Goal: Task Accomplishment & Management: Use online tool/utility

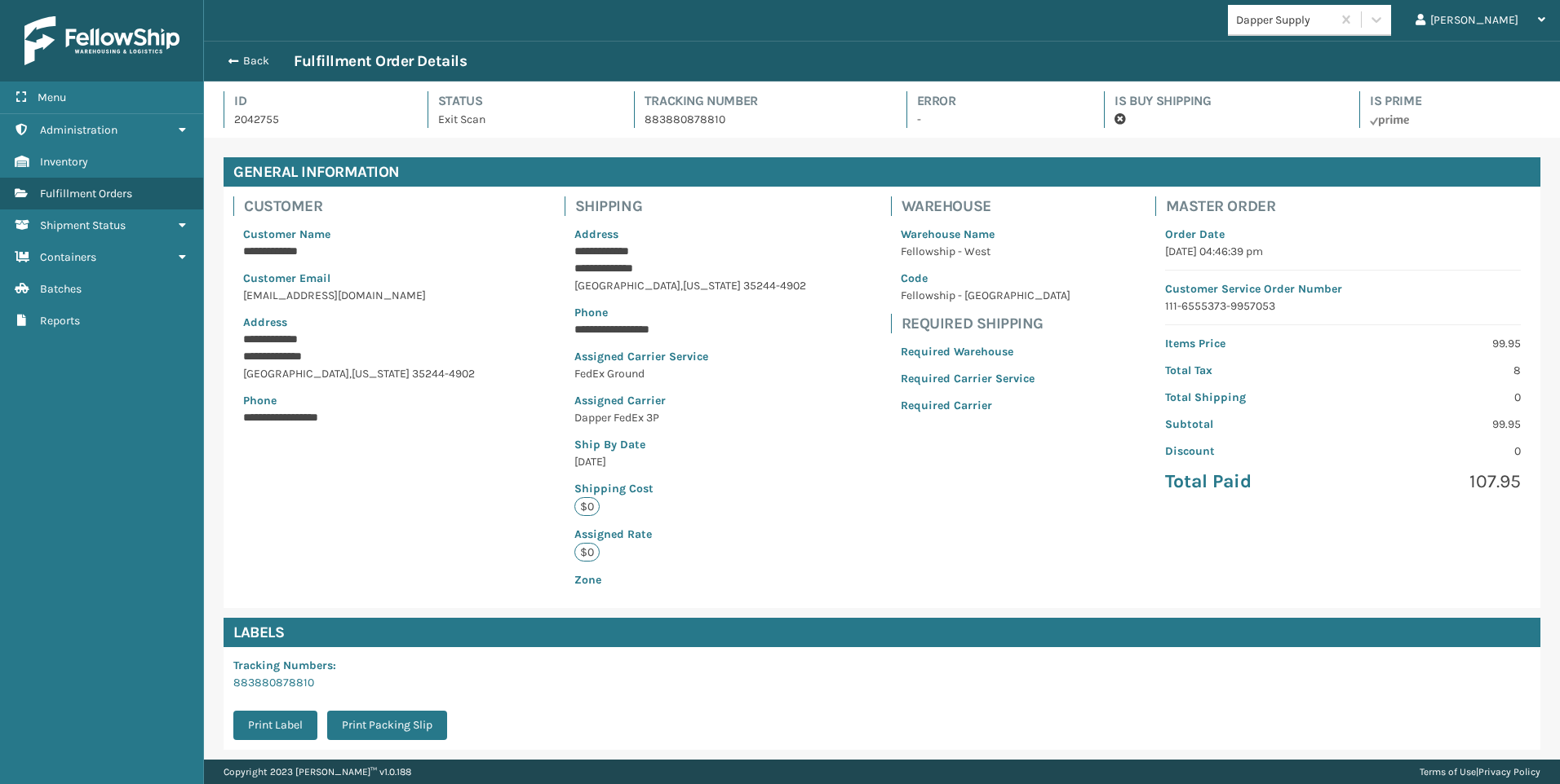
click at [229, 52] on div "Back Fulfillment Order Details" at bounding box center [882, 60] width 1356 height 41
click at [232, 62] on span "button" at bounding box center [231, 61] width 10 height 12
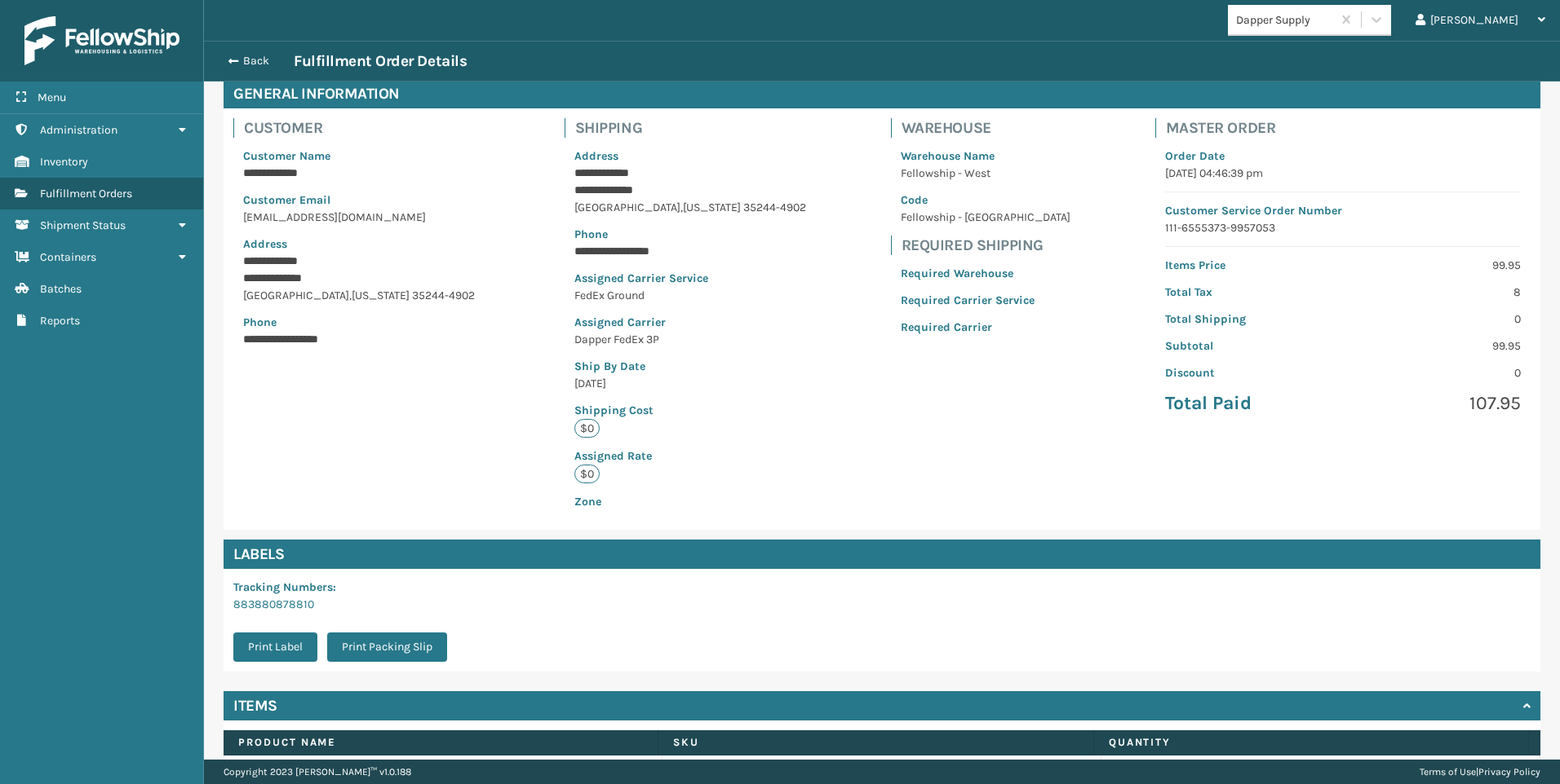
scroll to position [163, 0]
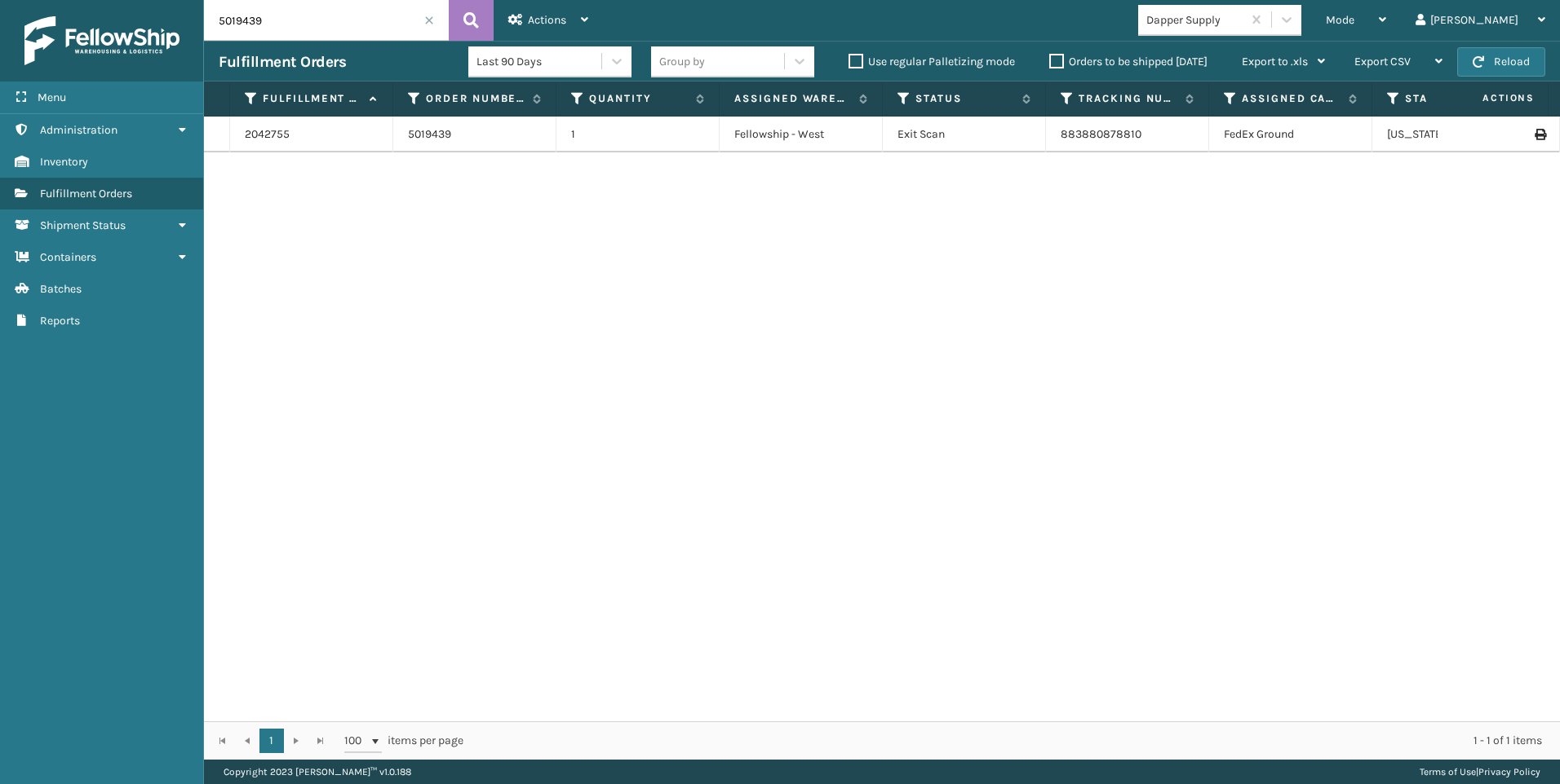
click at [1243, 21] on div "Dapper Supply" at bounding box center [1195, 20] width 97 height 17
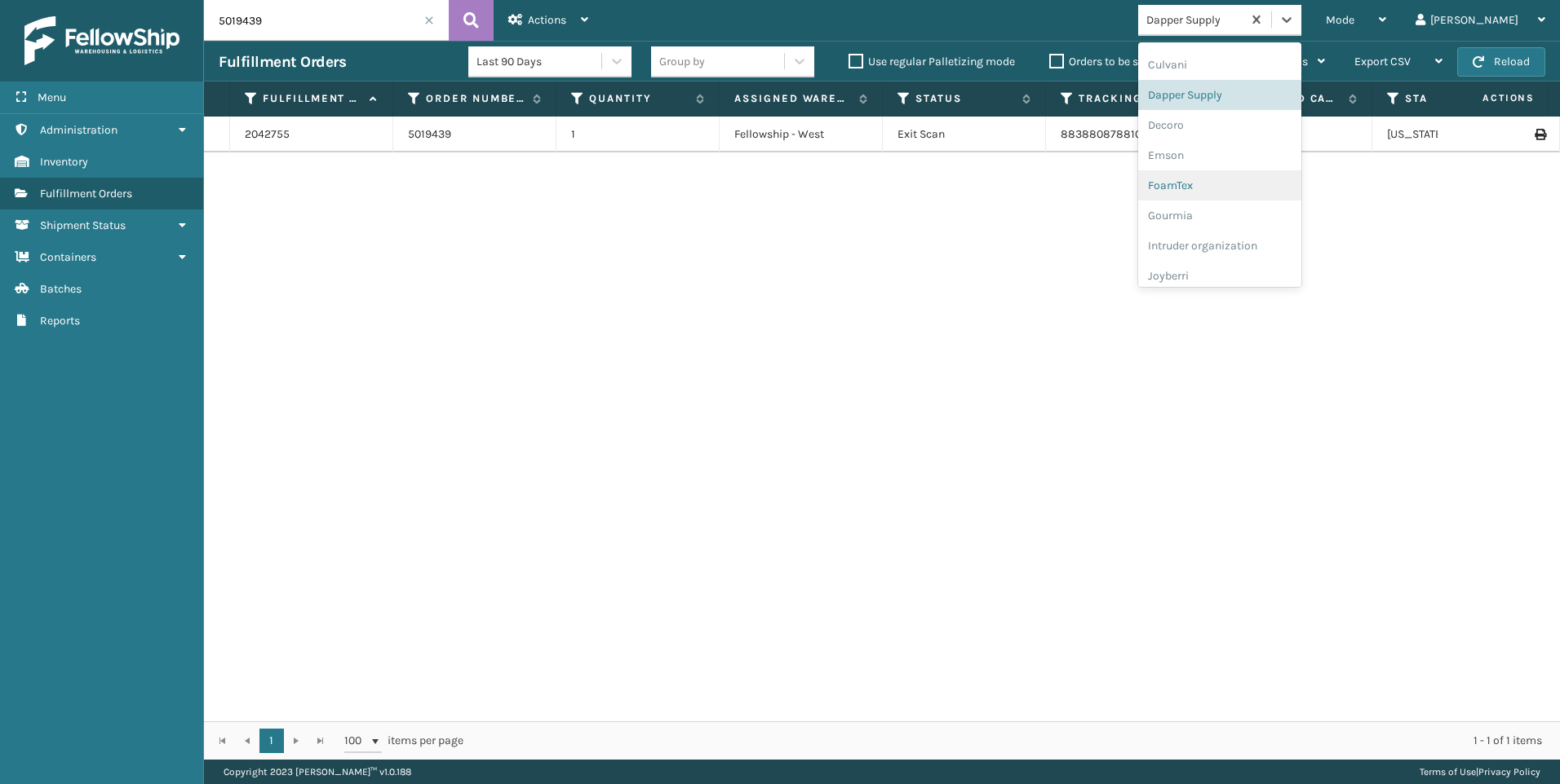
scroll to position [516, 0]
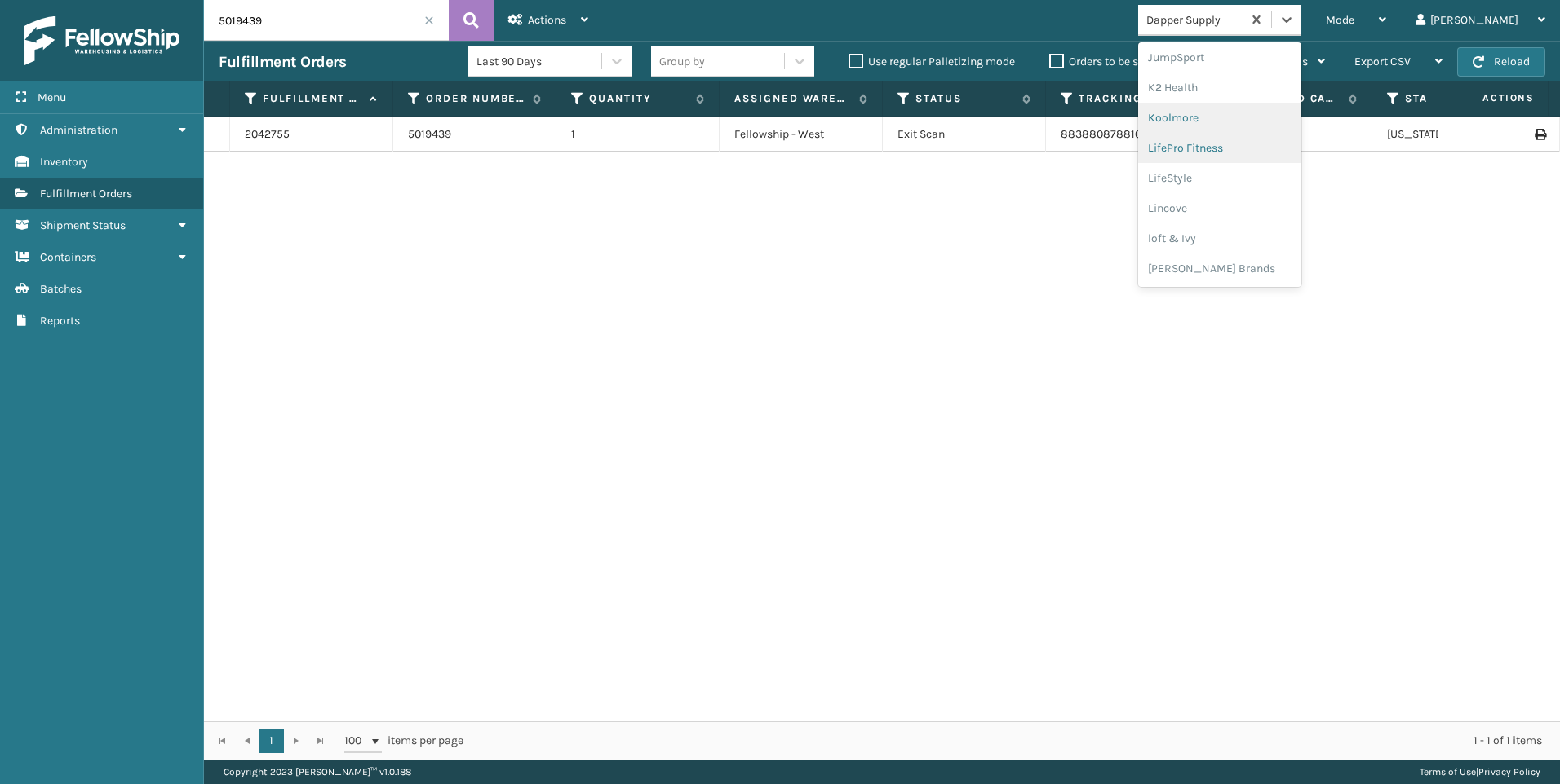
click at [1276, 114] on div "Koolmore" at bounding box center [1219, 118] width 163 height 30
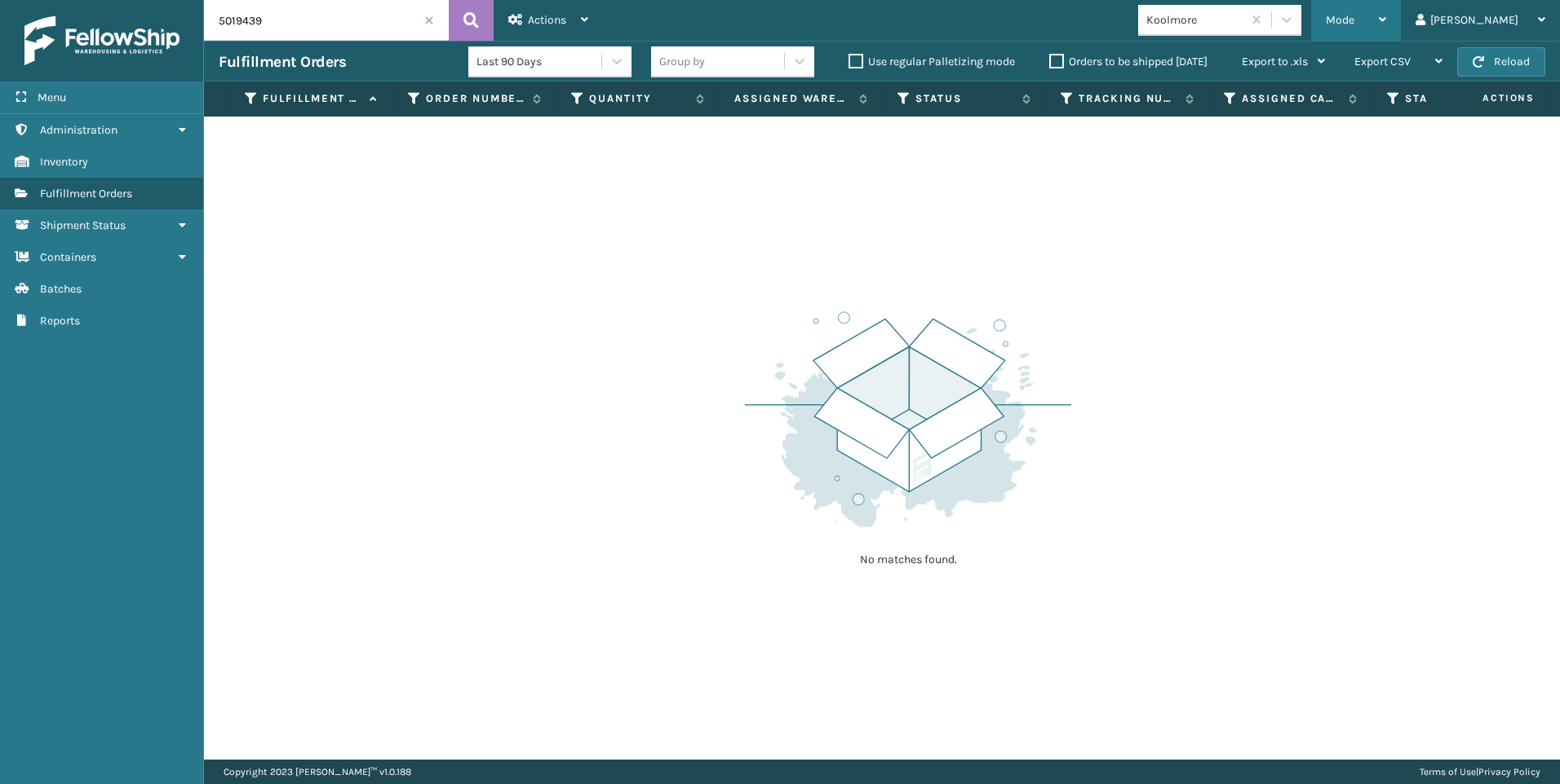
click at [1386, 35] on div "Mode" at bounding box center [1355, 20] width 60 height 41
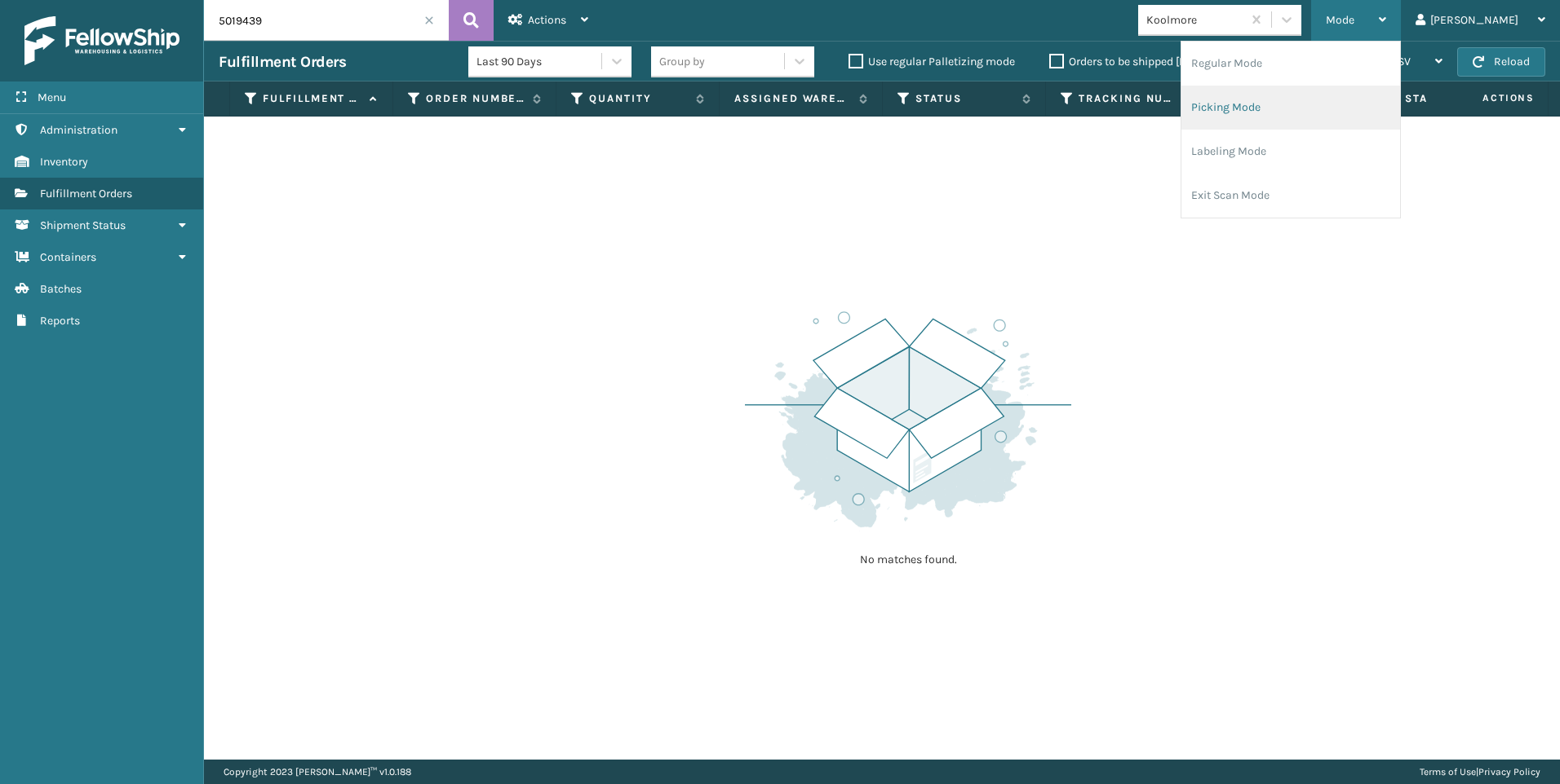
click at [1309, 96] on li "Picking Mode" at bounding box center [1290, 107] width 219 height 44
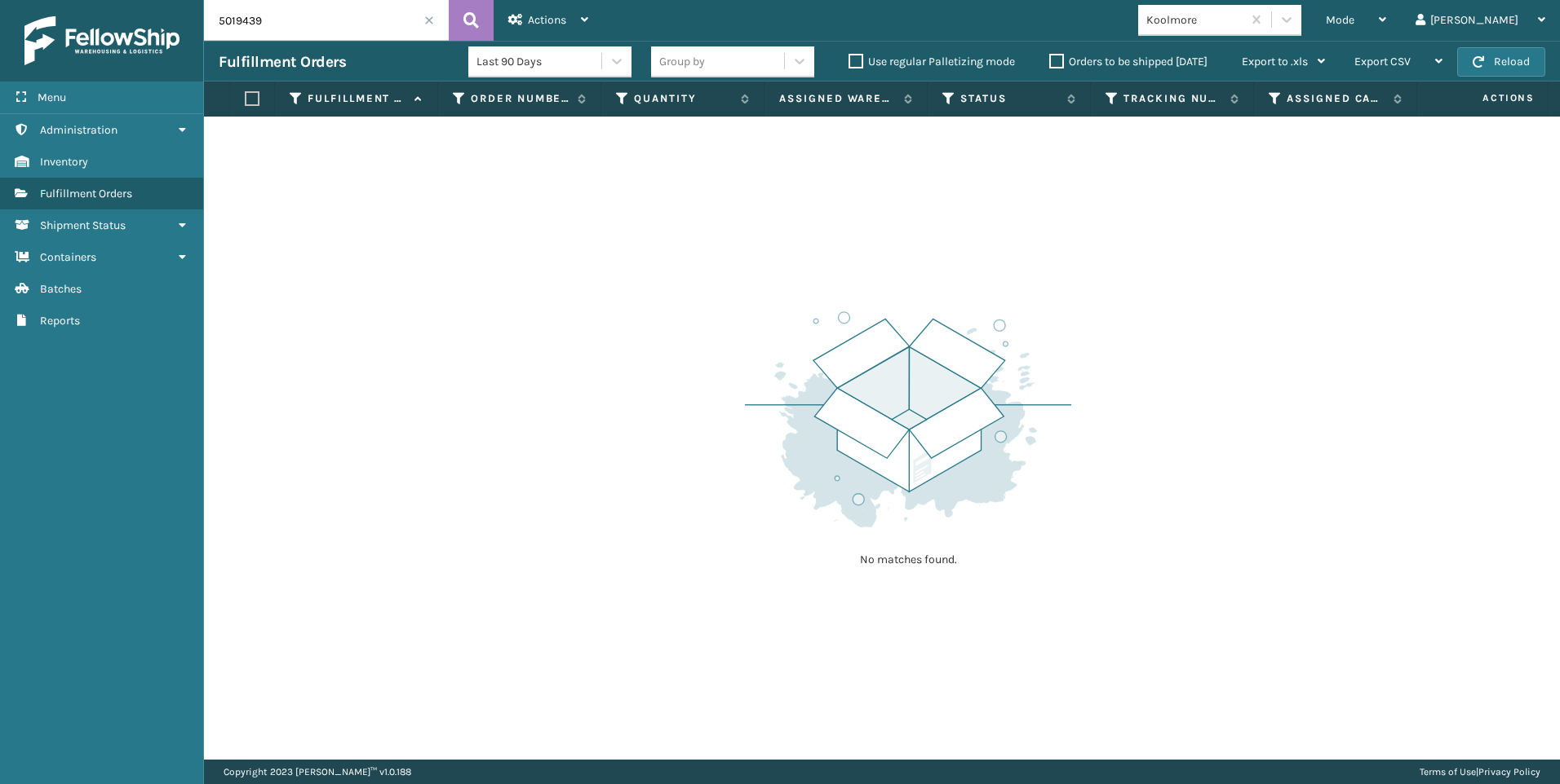
click at [427, 17] on span at bounding box center [429, 21] width 10 height 10
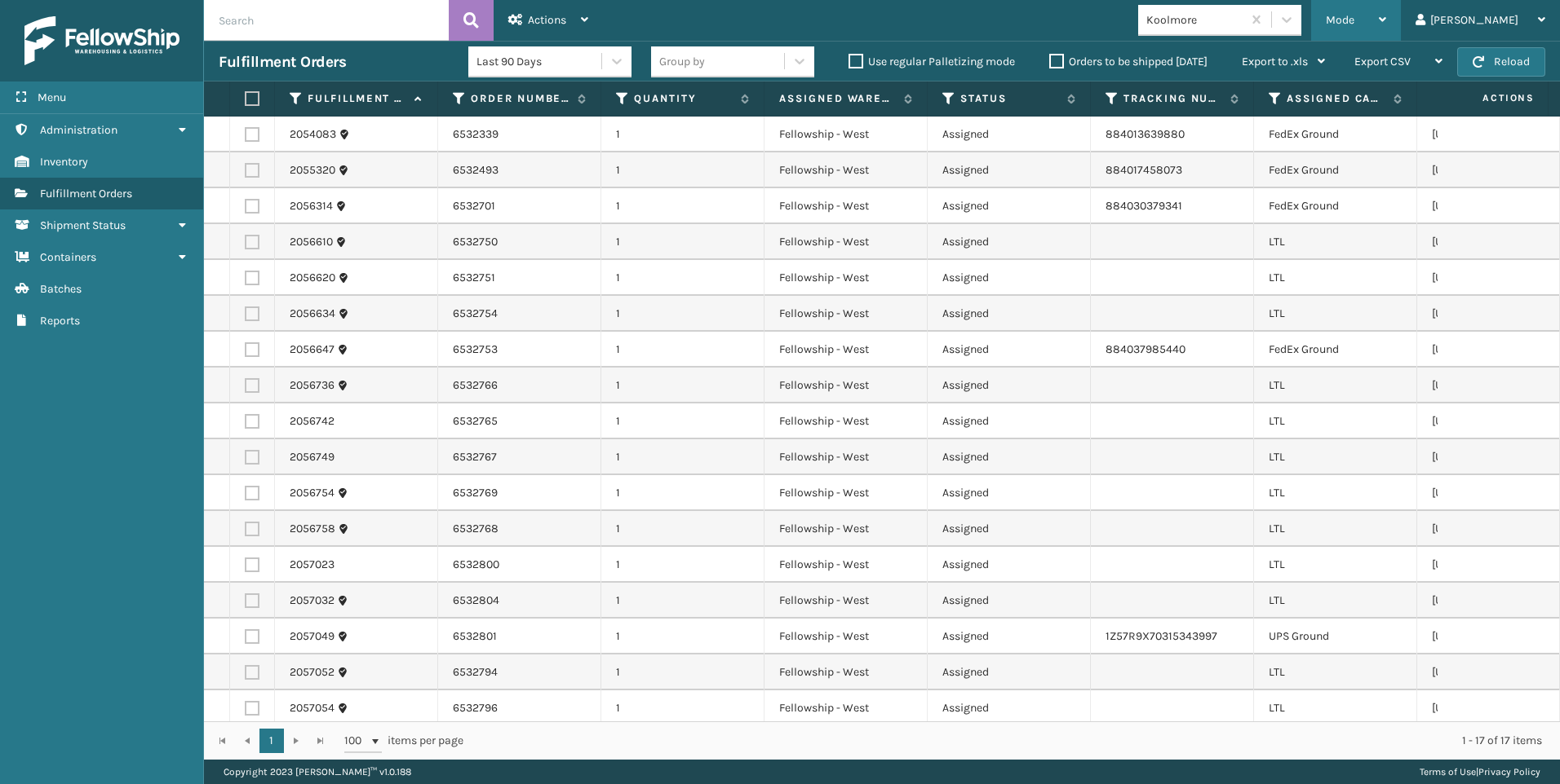
click at [1354, 14] on span "Mode" at bounding box center [1339, 20] width 29 height 14
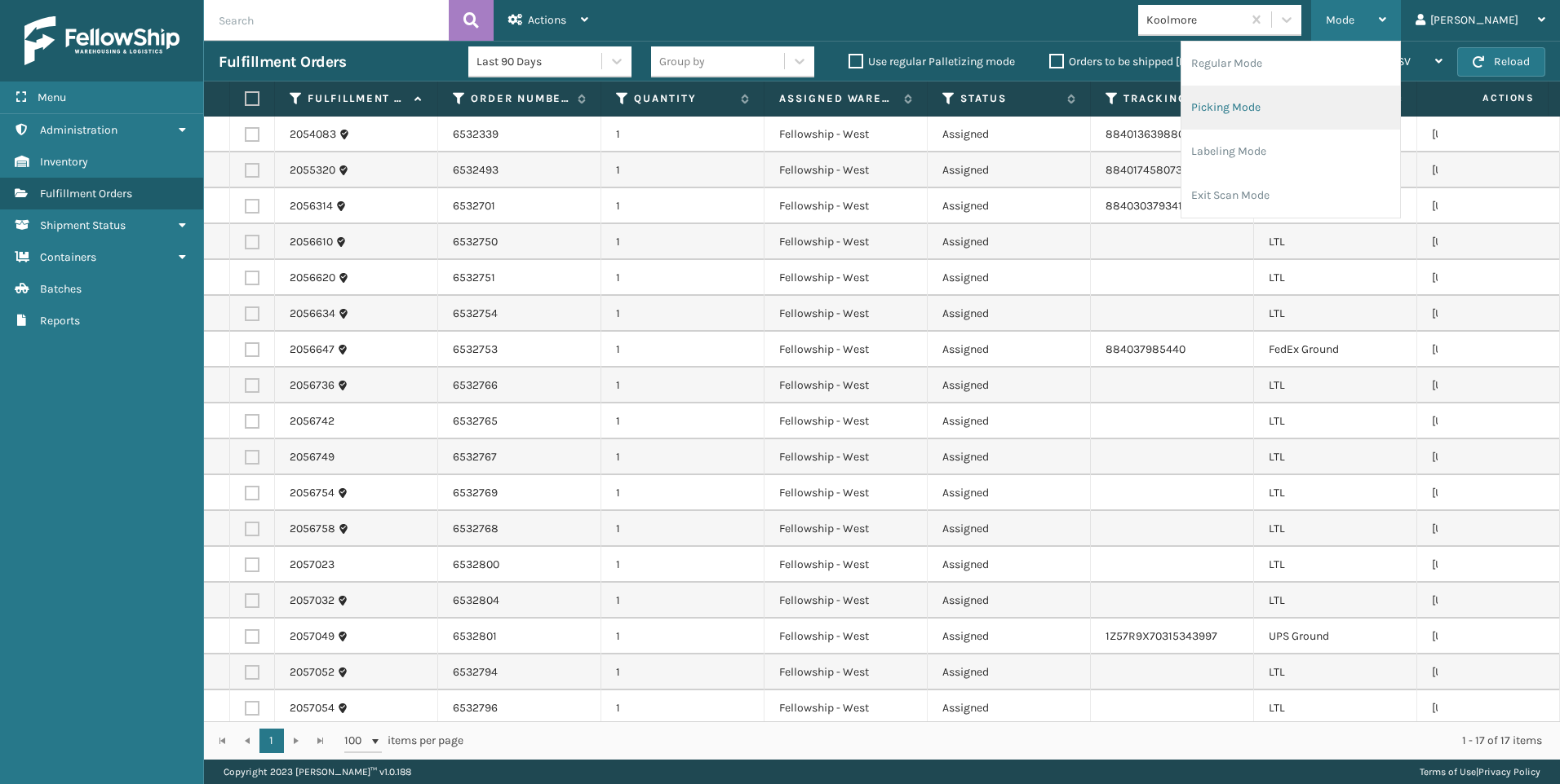
click at [1354, 106] on li "Picking Mode" at bounding box center [1290, 107] width 219 height 44
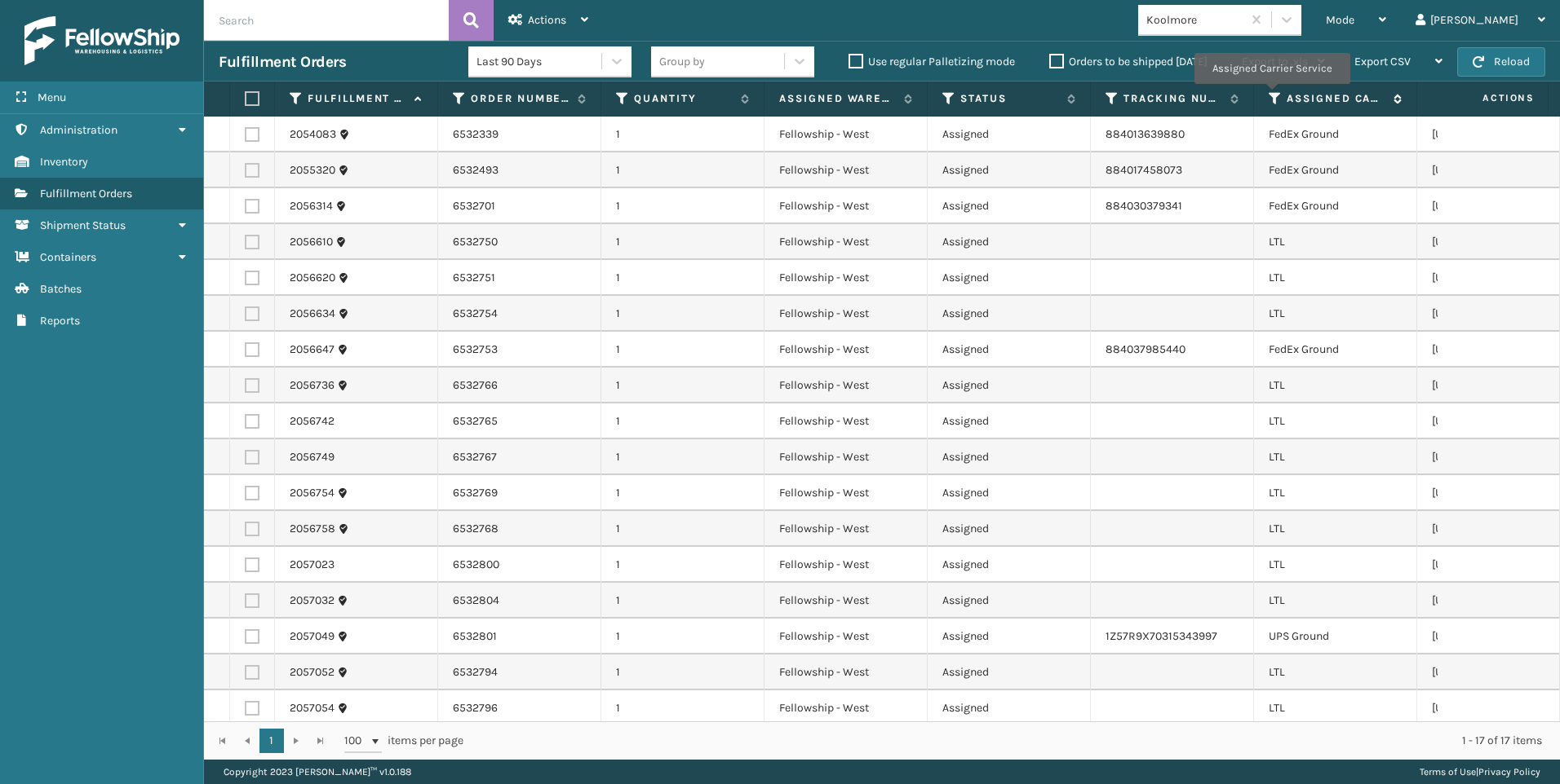
click at [1271, 95] on icon at bounding box center [1275, 98] width 13 height 15
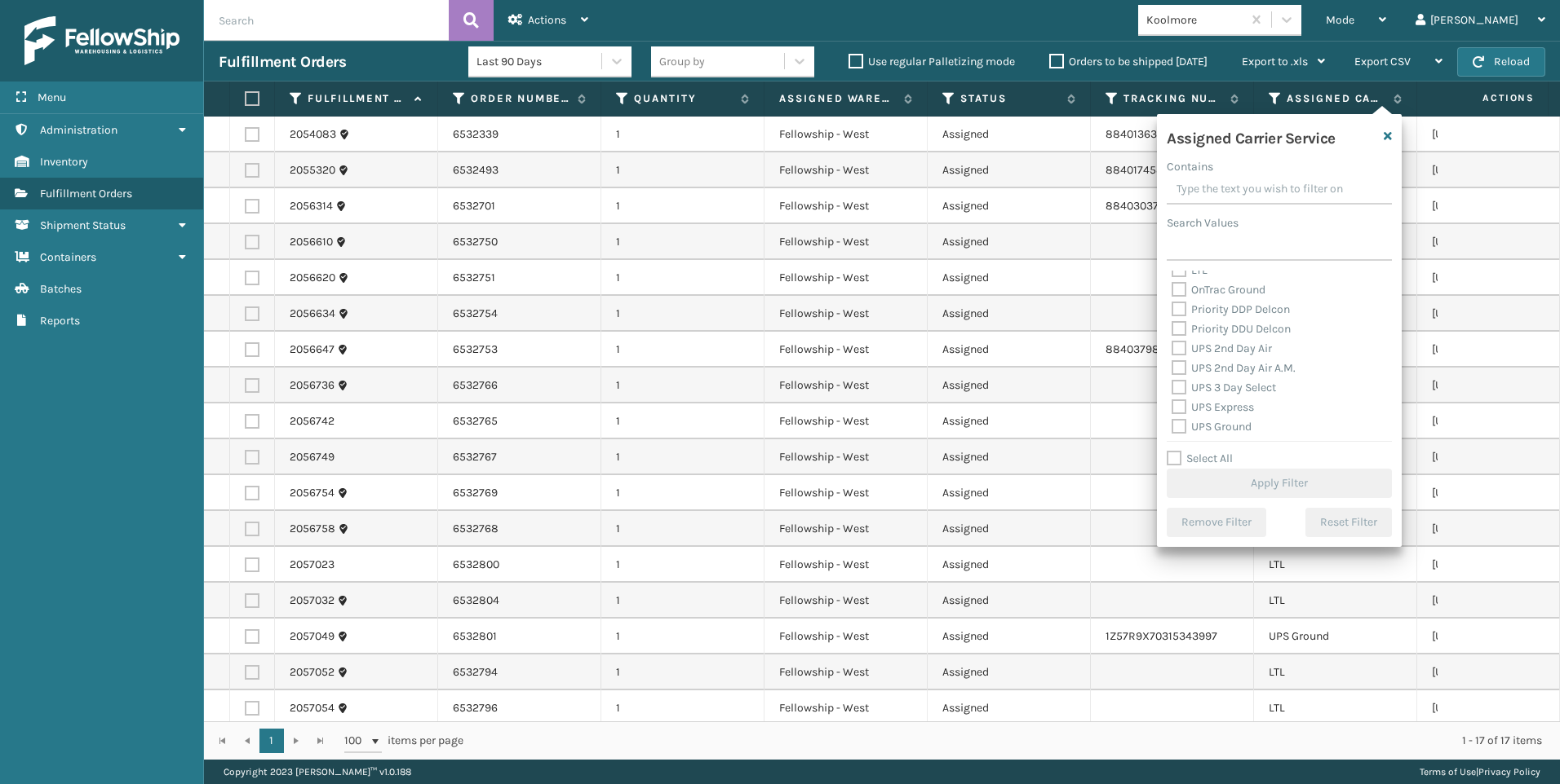
scroll to position [163, 0]
click at [1205, 353] on label "LTL" at bounding box center [1190, 351] width 36 height 14
click at [1172, 353] on input "LTL" at bounding box center [1172, 347] width 1 height 11
checkbox input "true"
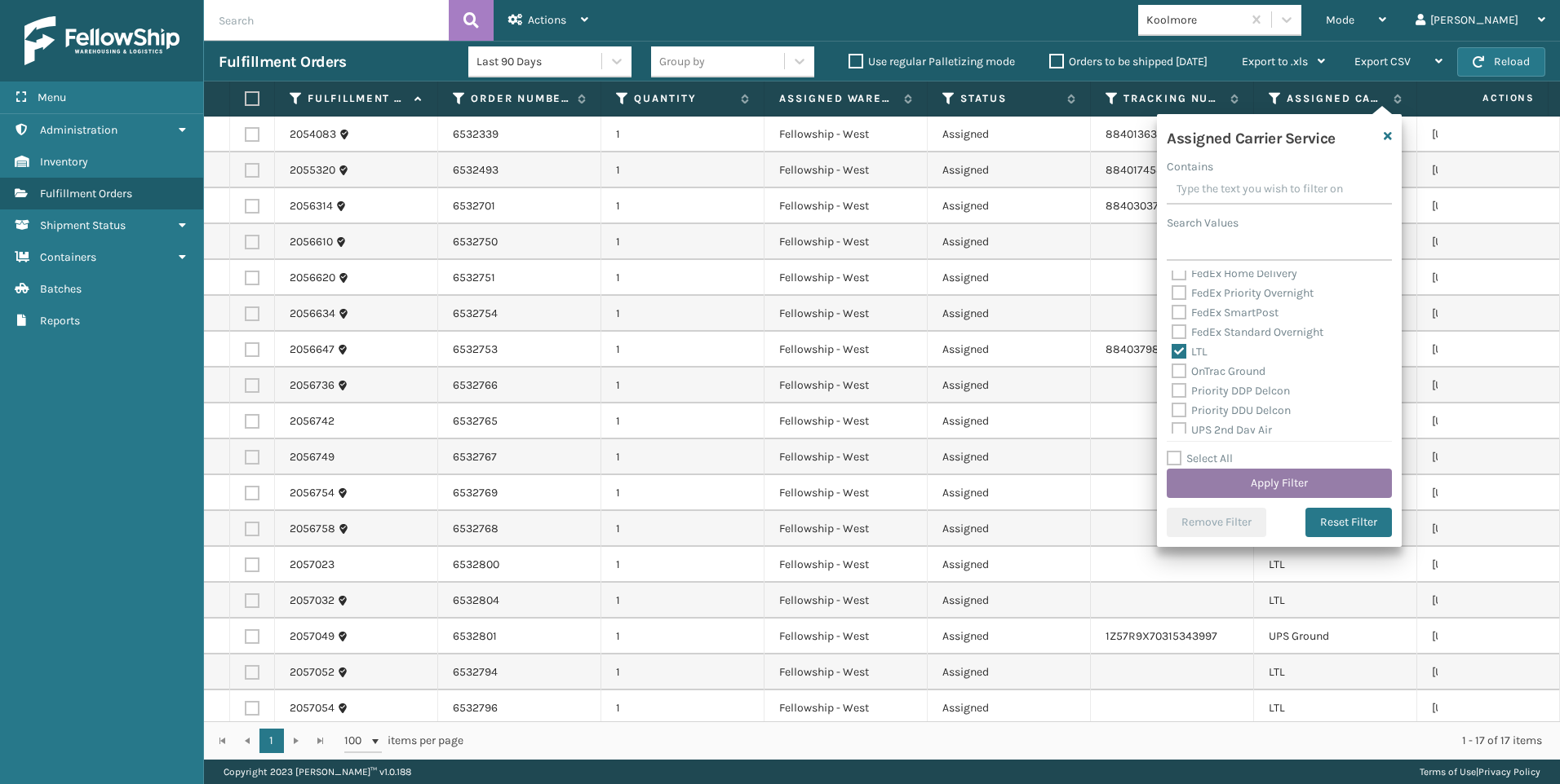
click at [1232, 501] on div "Assigned Carrier Service Contains Search Values Amazon Transportation Air Amazo…" at bounding box center [1279, 330] width 245 height 433
click at [1238, 485] on button "Apply Filter" at bounding box center [1279, 484] width 225 height 30
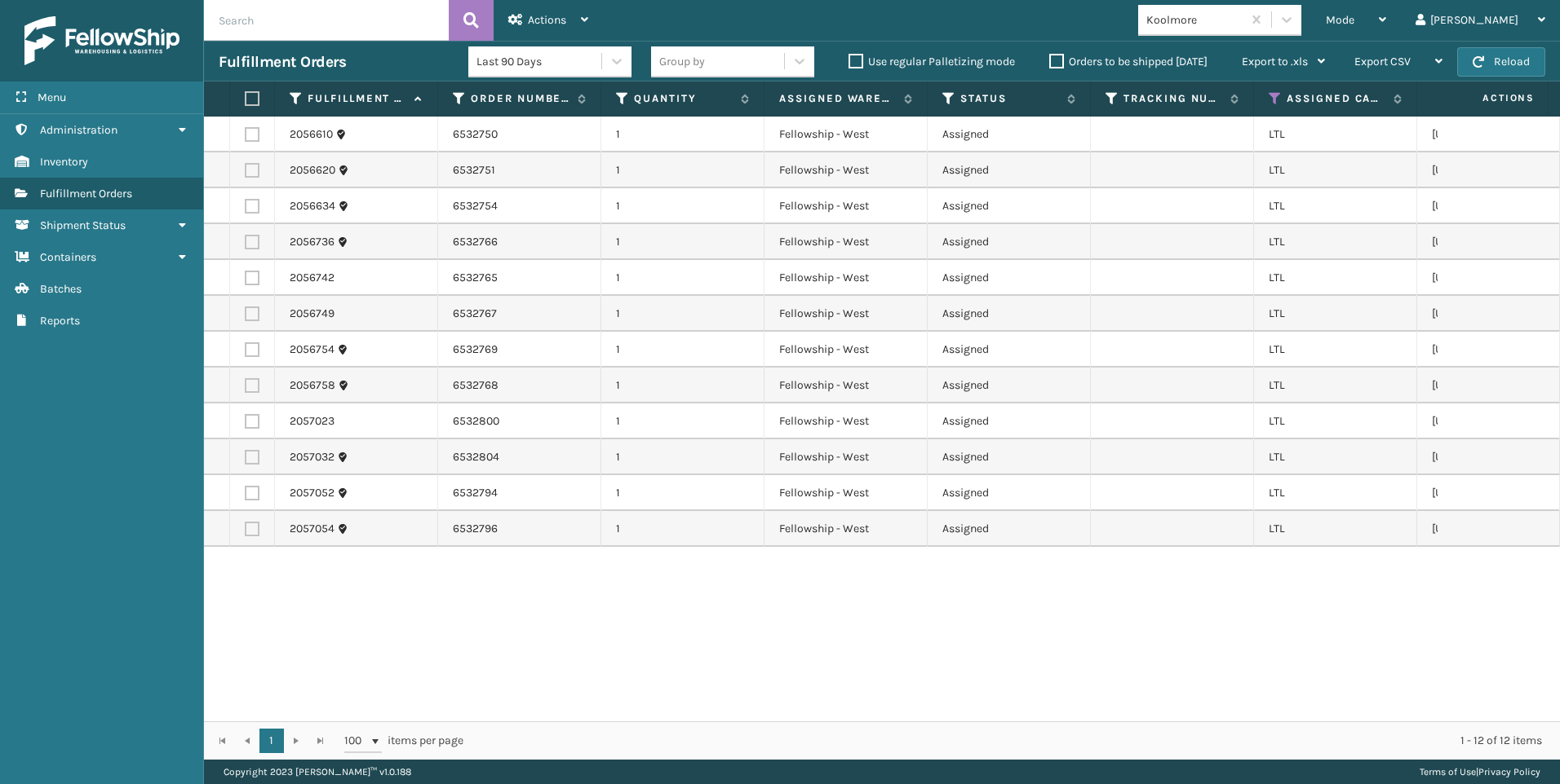
click at [249, 109] on th at bounding box center [252, 98] width 45 height 35
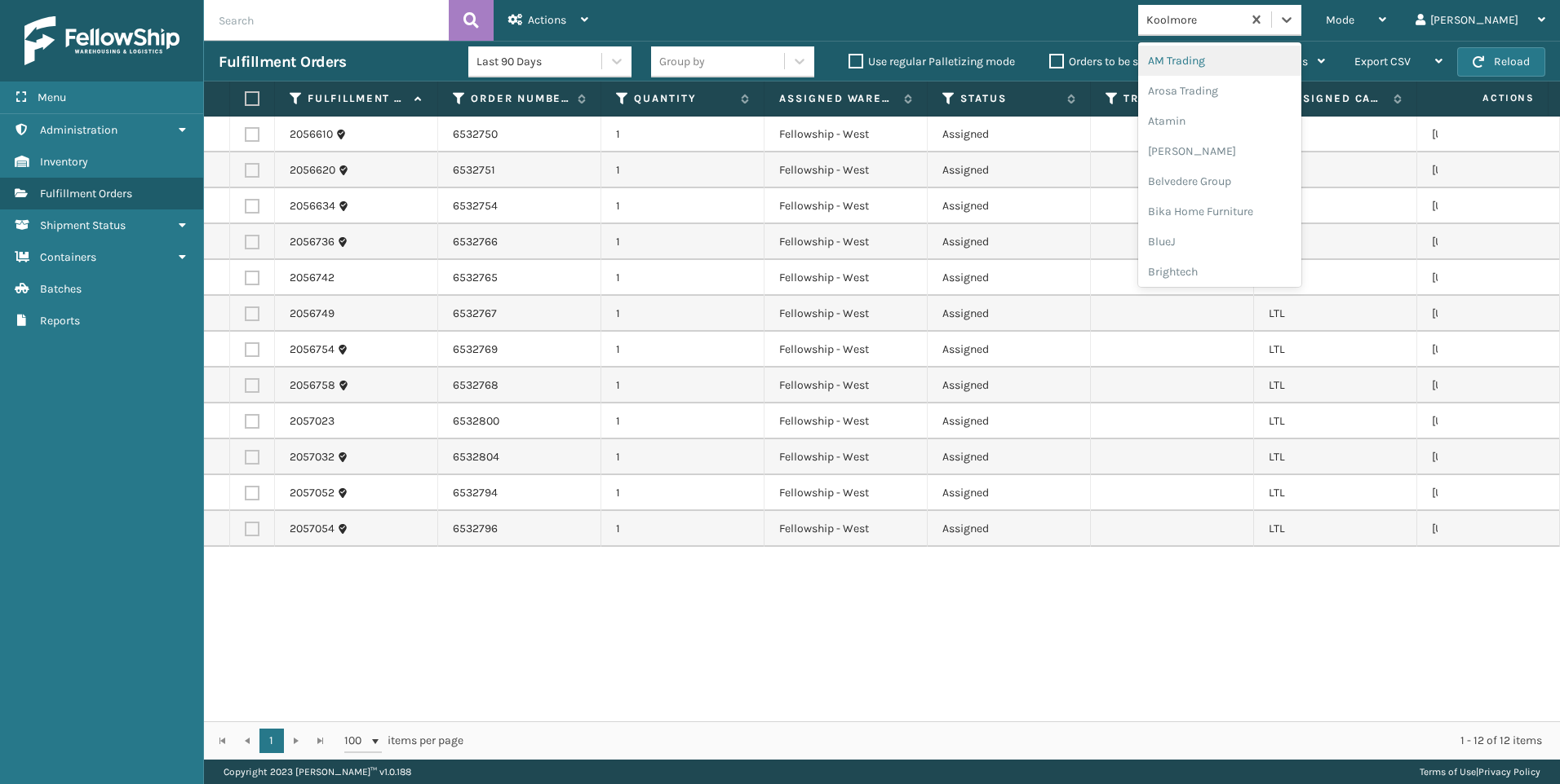
click at [1241, 30] on div "Koolmore" at bounding box center [1190, 20] width 104 height 27
click at [1283, 227] on div "SleepGeekz" at bounding box center [1219, 239] width 163 height 30
